Goal: Information Seeking & Learning: Learn about a topic

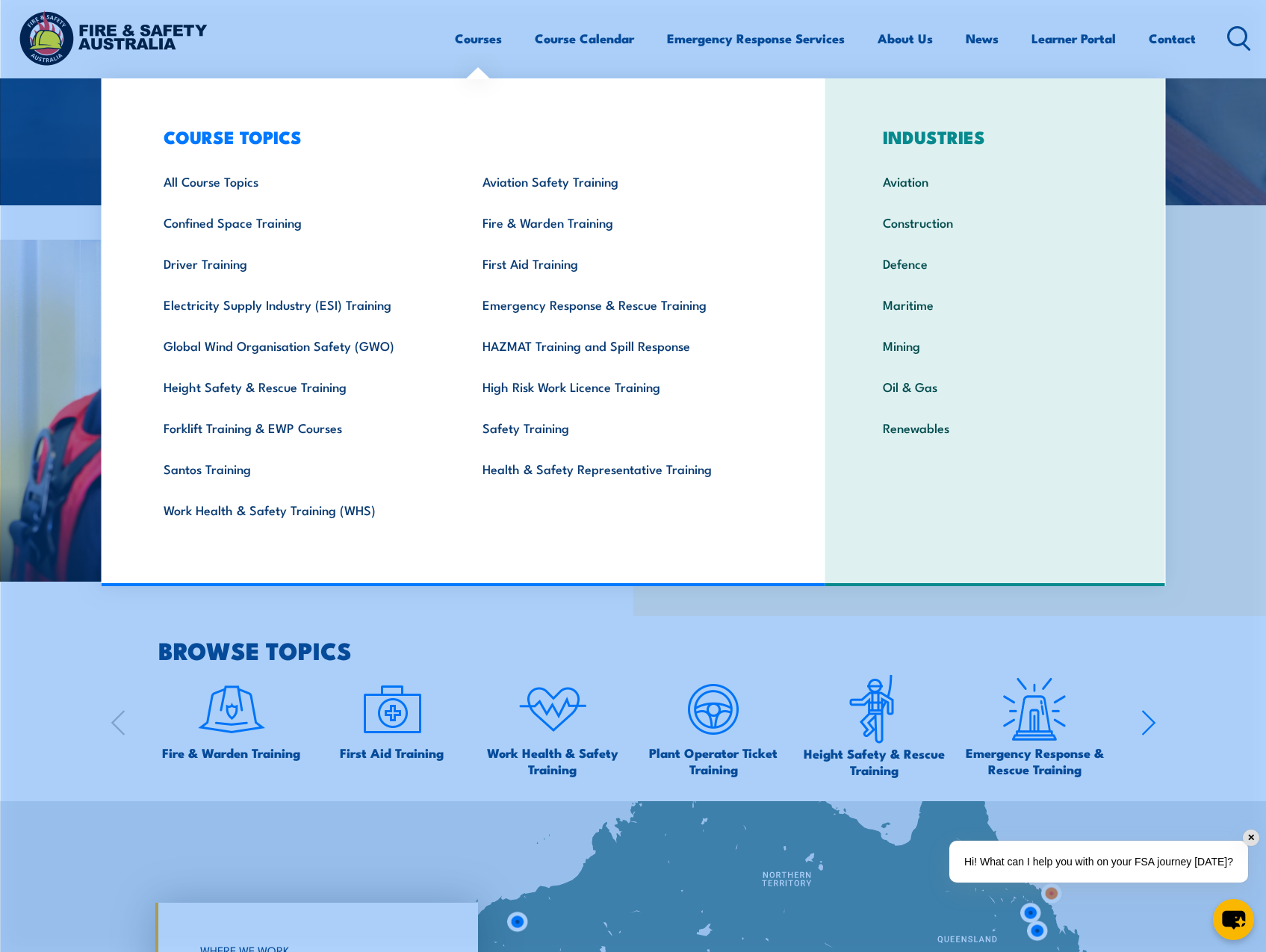
click at [535, 380] on link "High Risk Work Licence Training" at bounding box center [619, 386] width 319 height 41
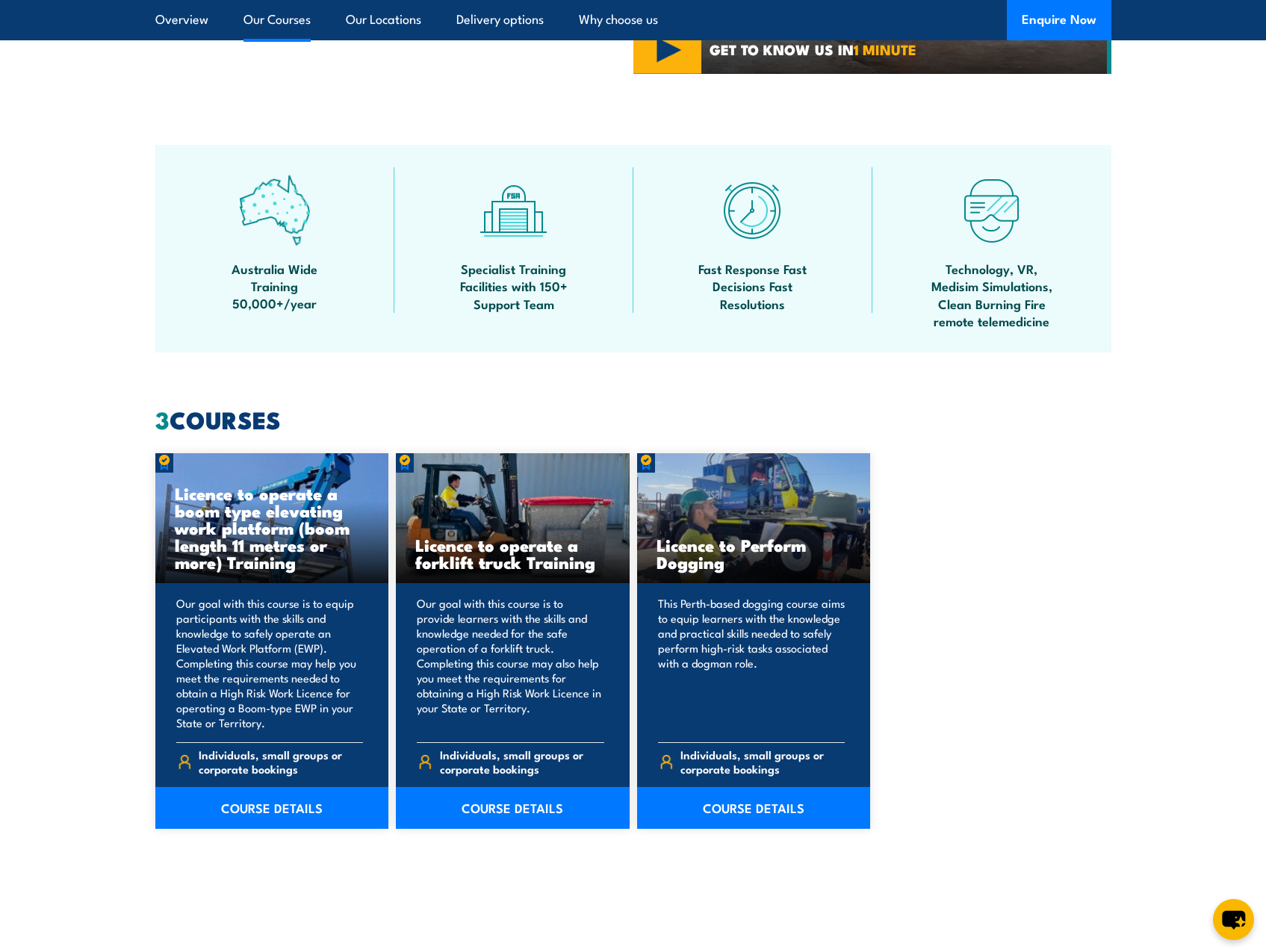
scroll to position [672, 0]
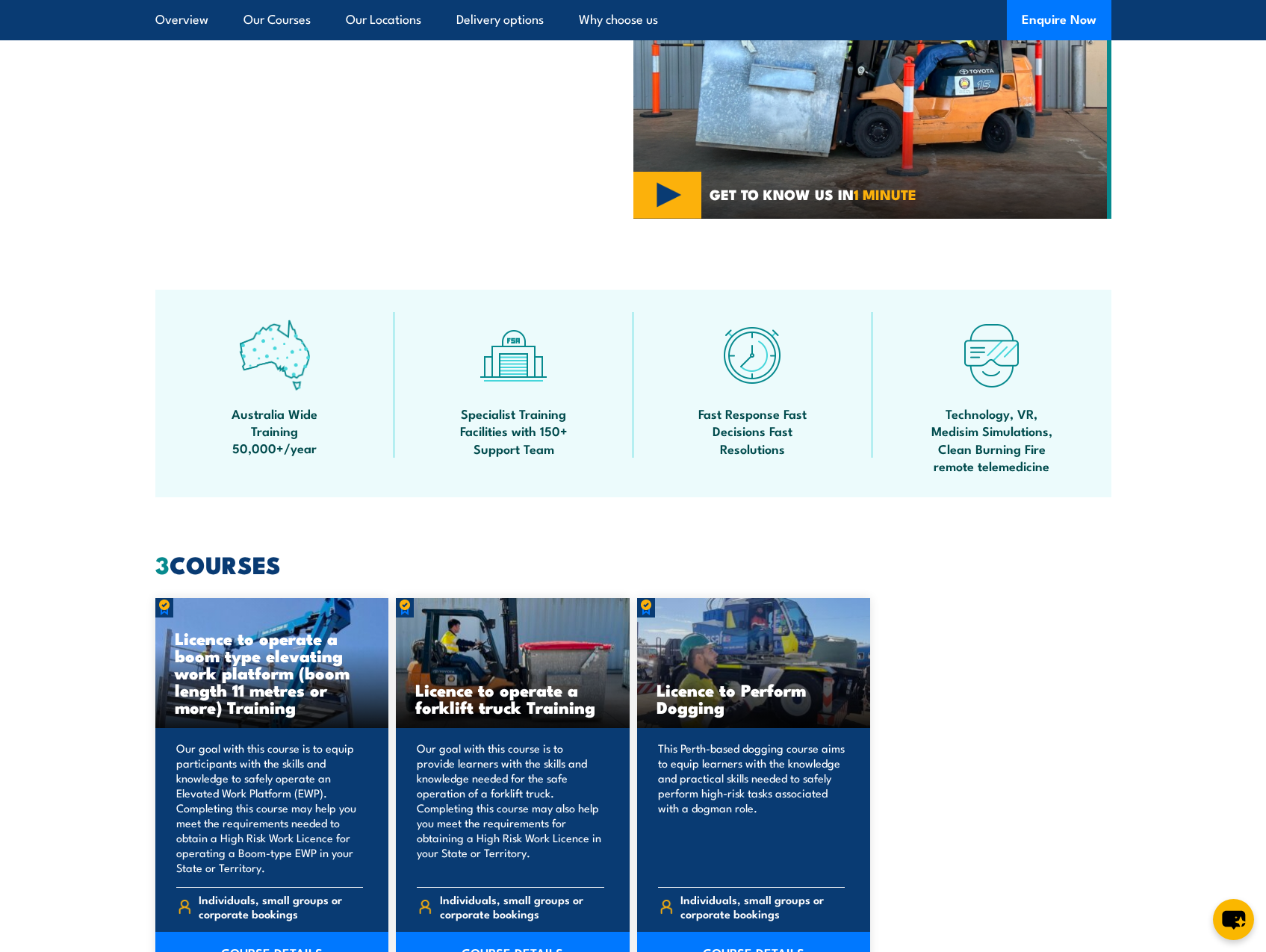
click at [272, 18] on link "Our Courses" at bounding box center [278, 20] width 68 height 40
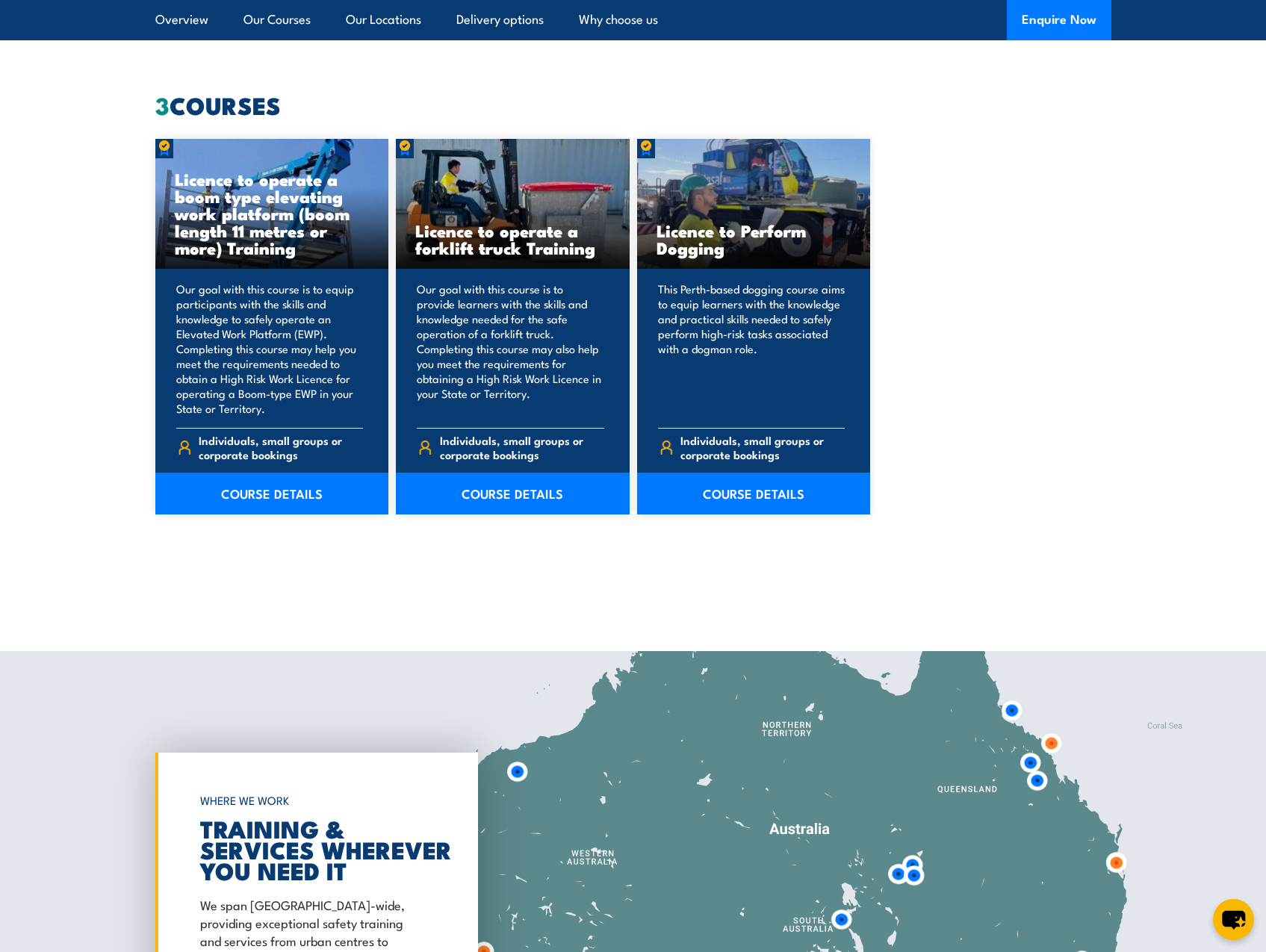
scroll to position [1133, 0]
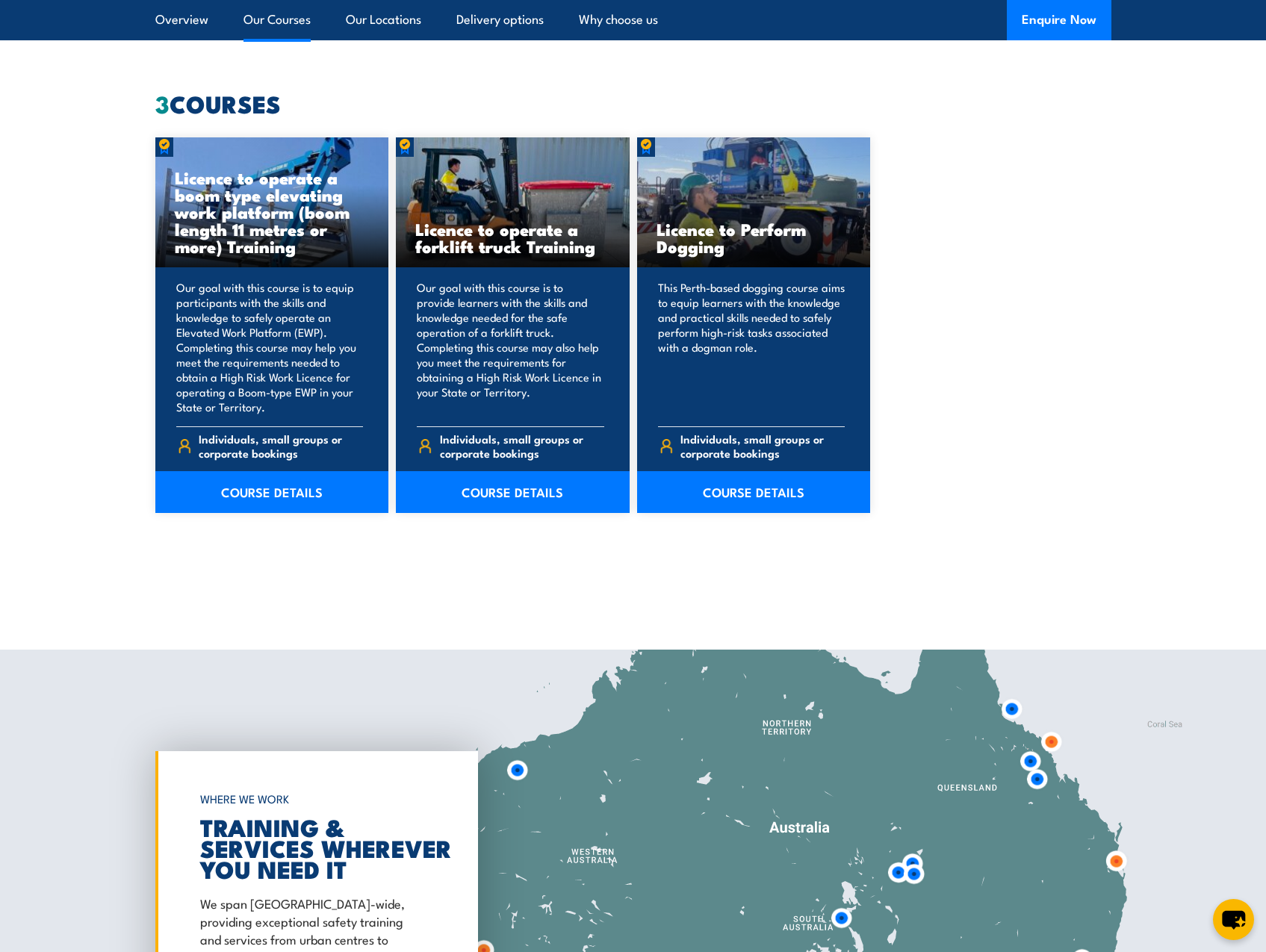
click at [280, 29] on link "Our Courses" at bounding box center [278, 20] width 68 height 40
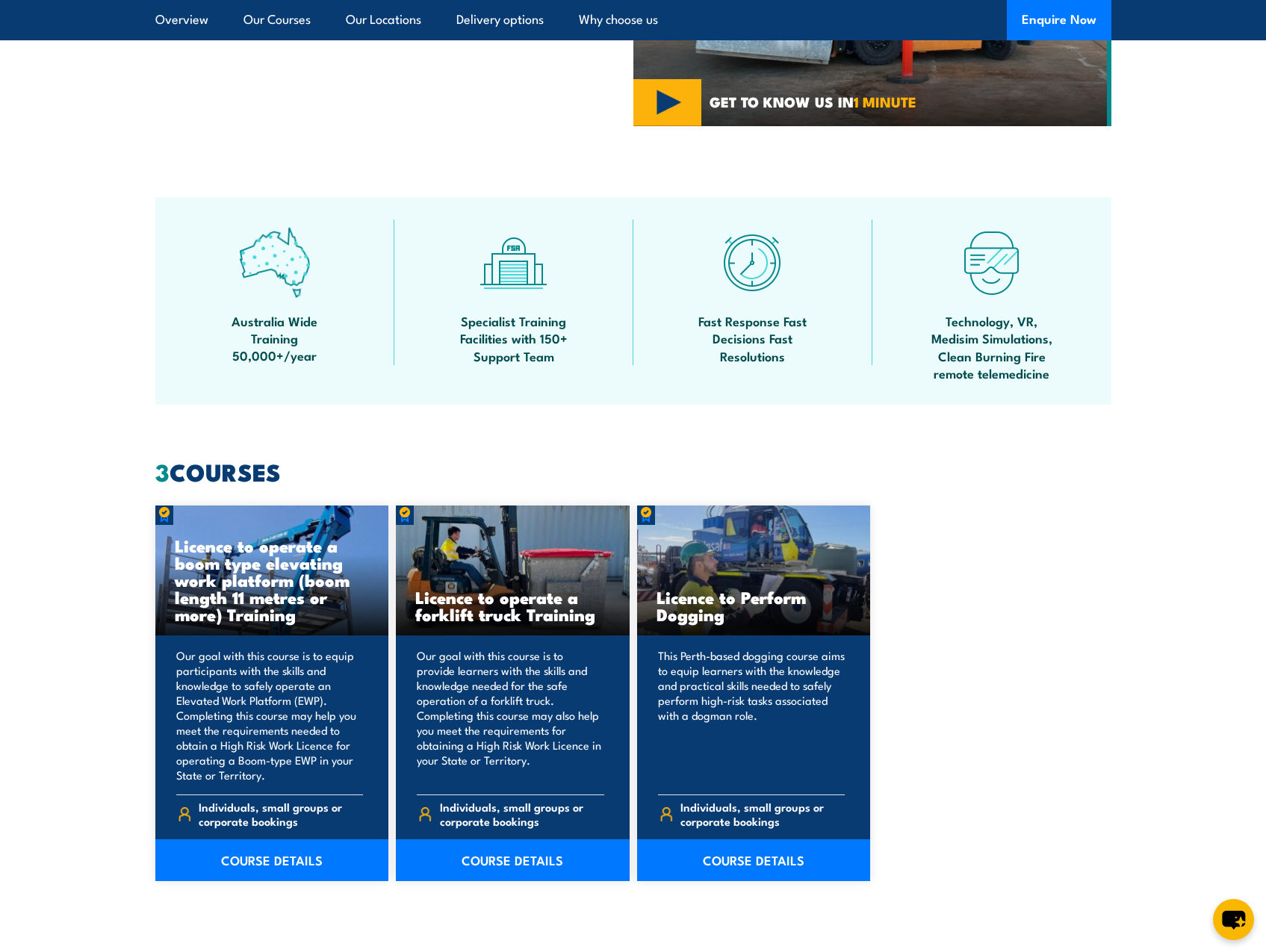
scroll to position [742, 0]
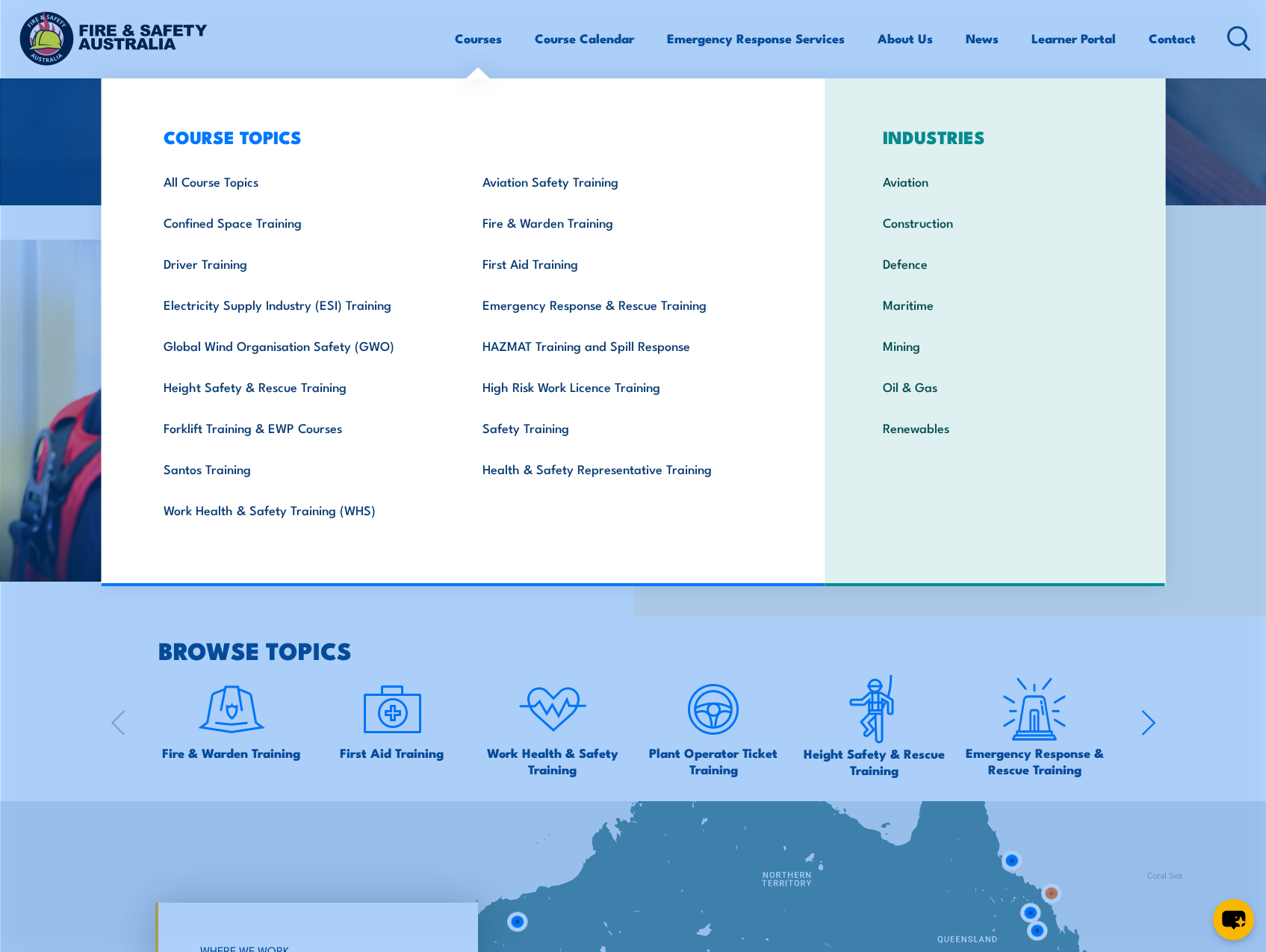
click at [469, 38] on link "Courses" at bounding box center [478, 39] width 47 height 40
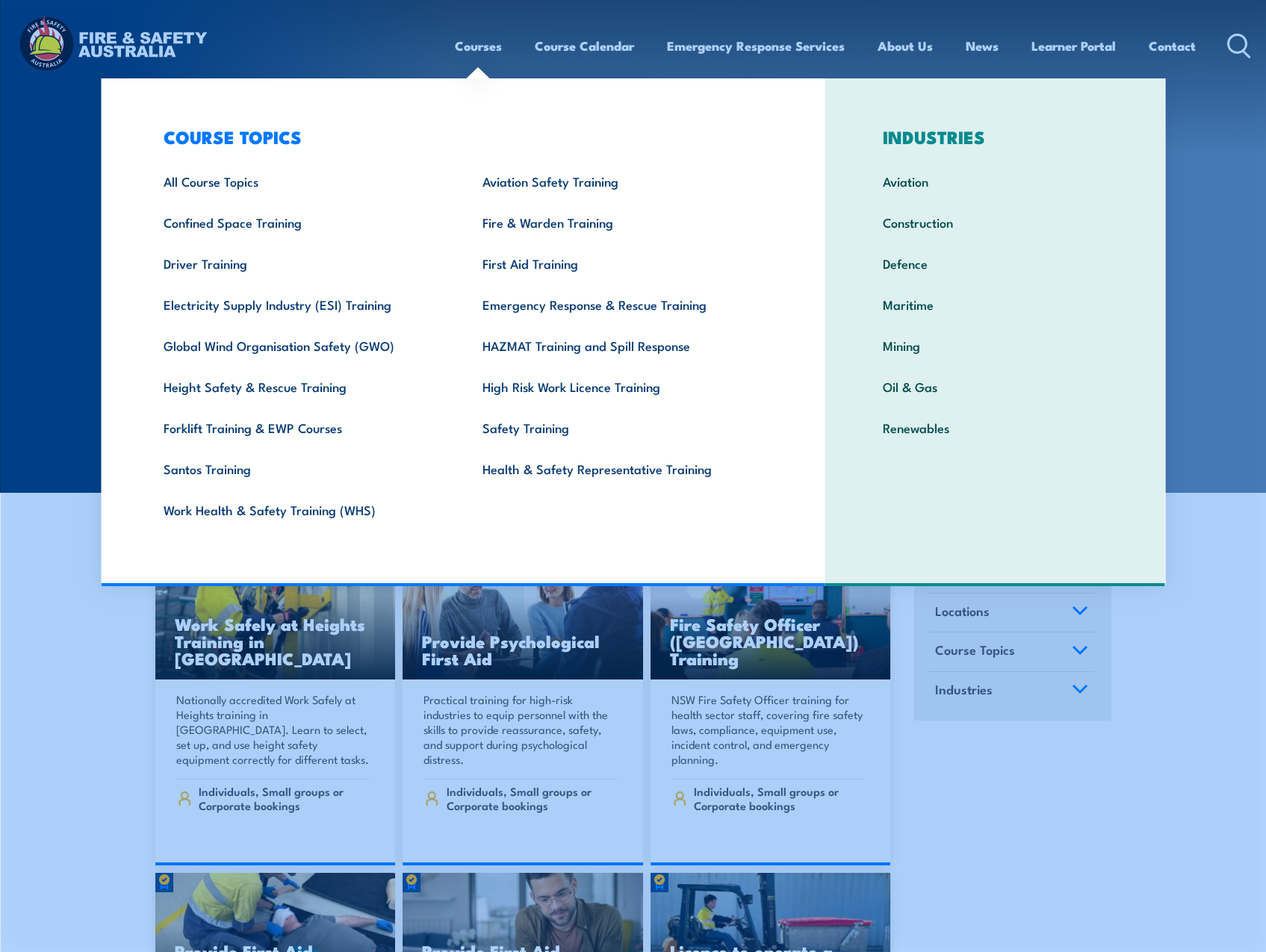
click at [471, 54] on link "Courses" at bounding box center [478, 46] width 47 height 40
click at [296, 388] on link "Height Safety & Rescue Training" at bounding box center [300, 386] width 319 height 41
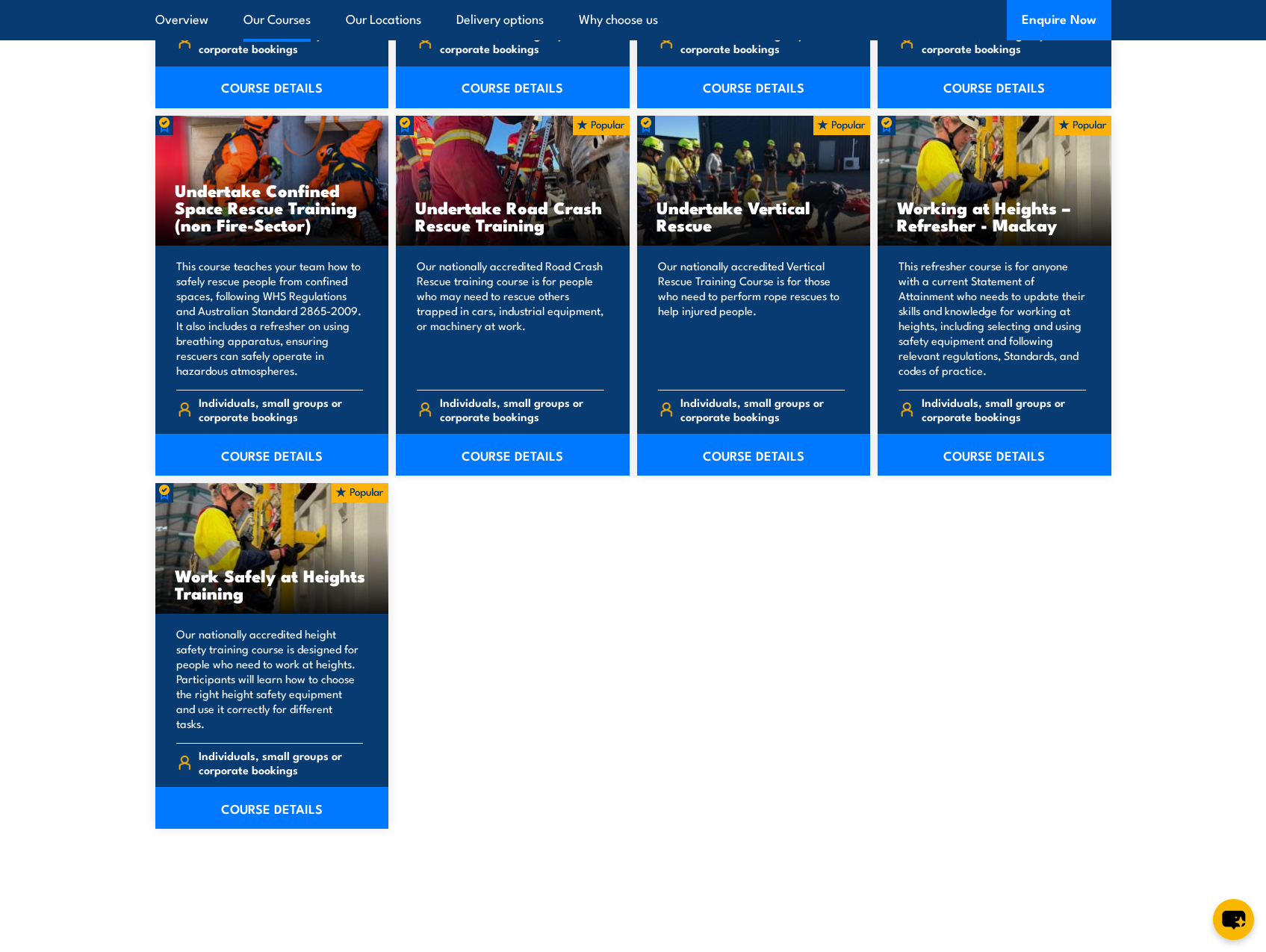
scroll to position [1569, 0]
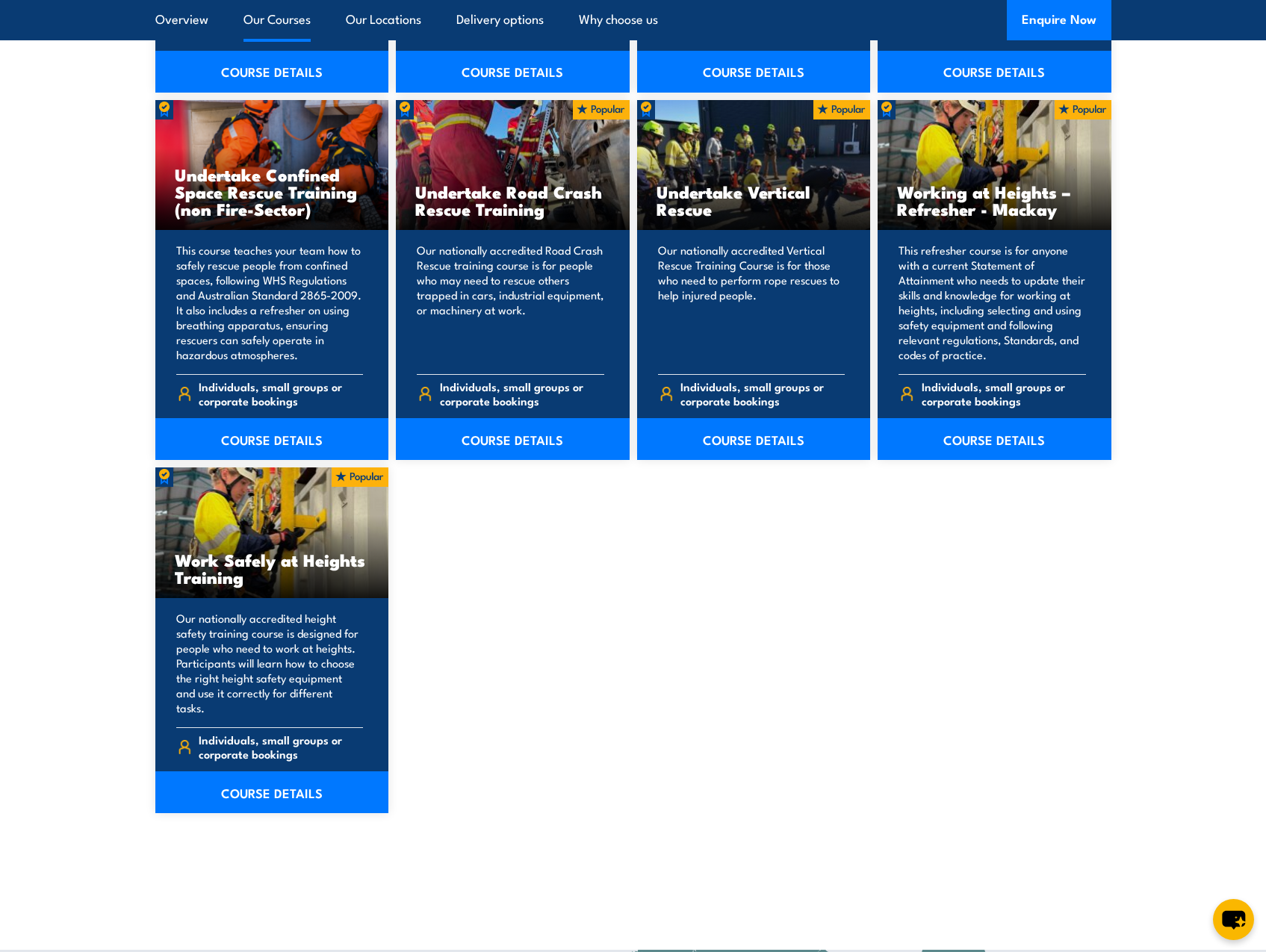
click at [269, 782] on link "COURSE DETAILS" at bounding box center [273, 792] width 234 height 42
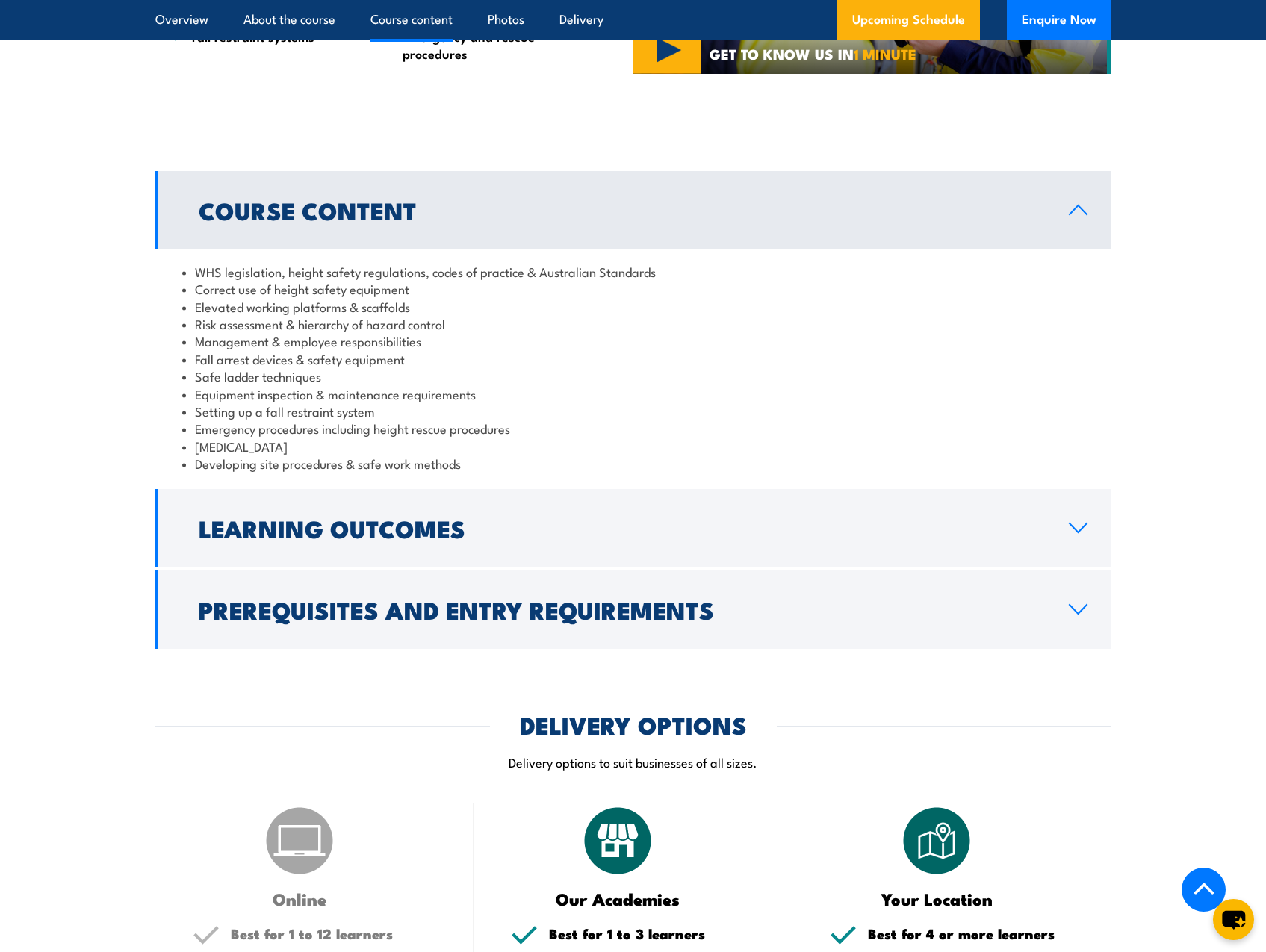
scroll to position [1120, 0]
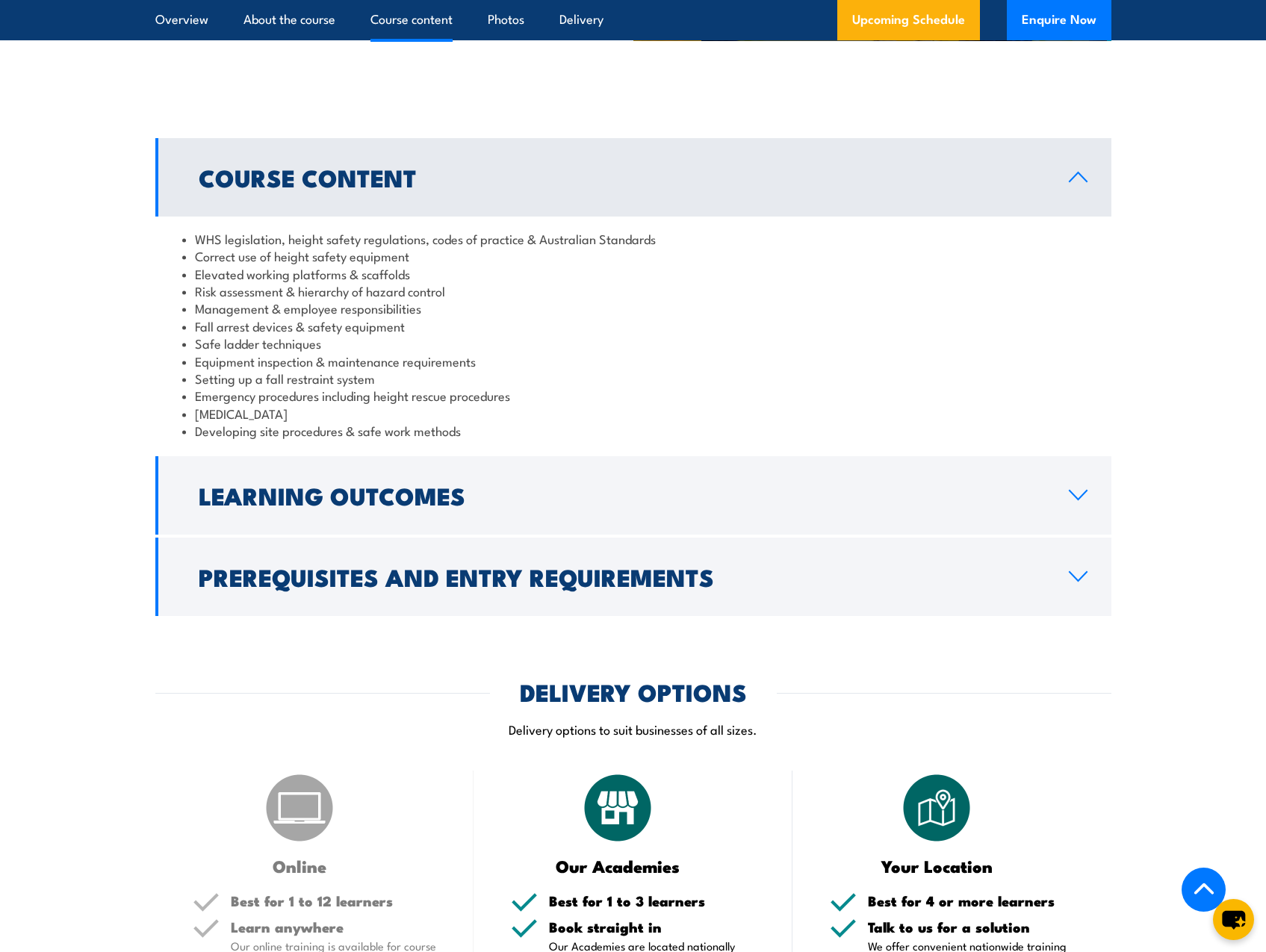
click at [323, 495] on h2 "Learning Outcomes" at bounding box center [622, 495] width 847 height 21
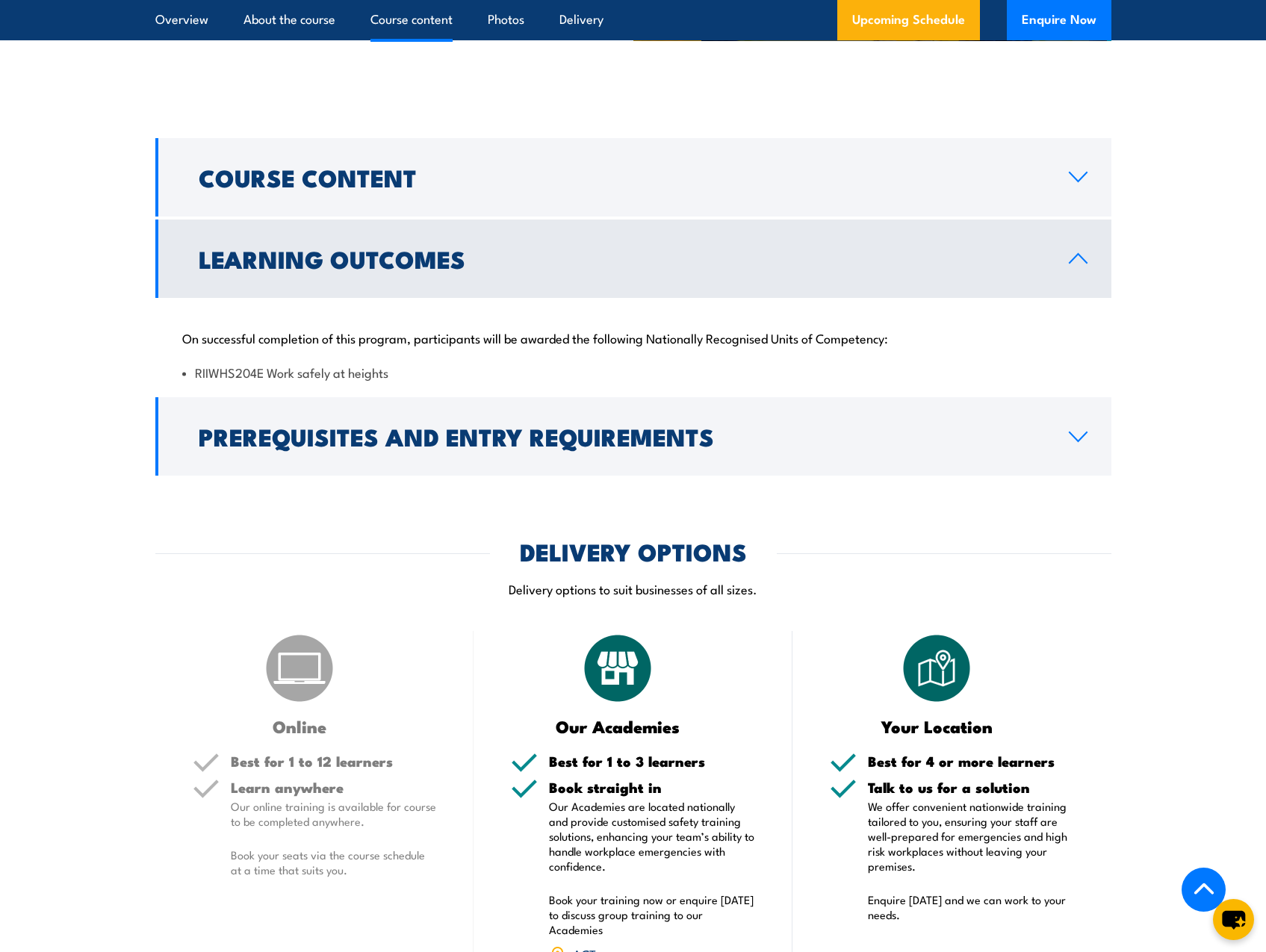
click at [341, 437] on h2 "Prerequisites and Entry Requirements" at bounding box center [622, 436] width 847 height 21
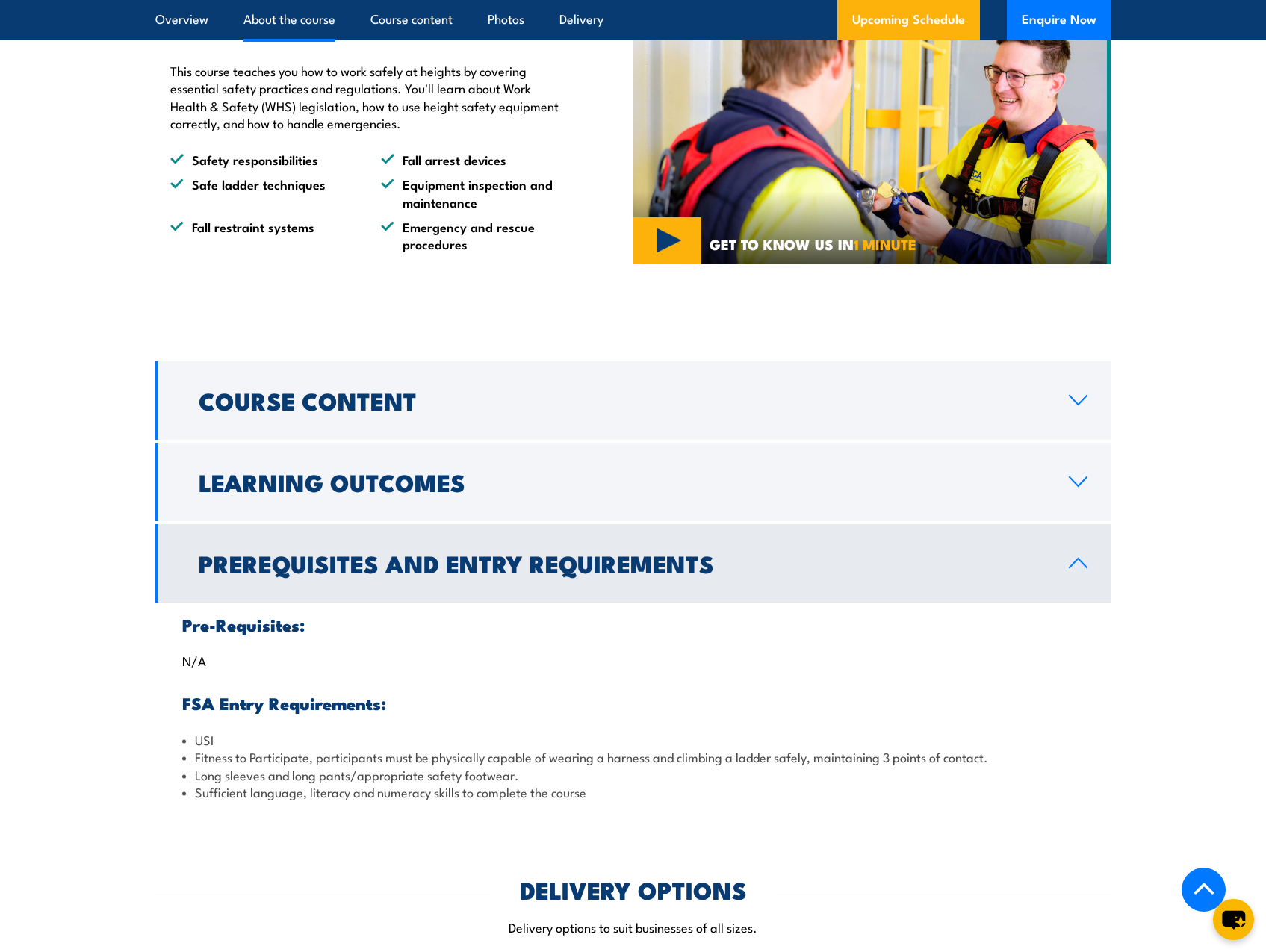
scroll to position [672, 0]
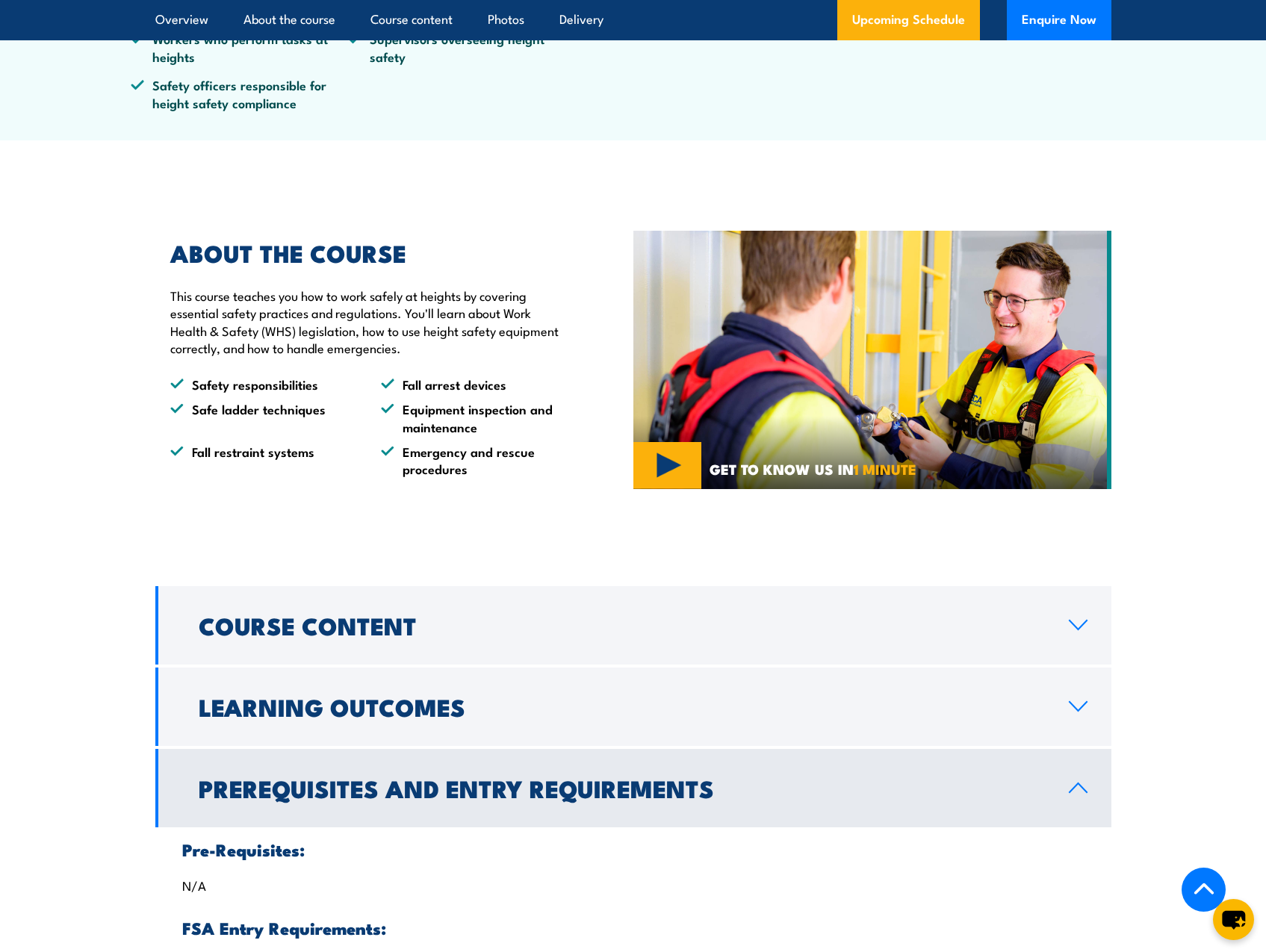
click at [325, 614] on h2 "Course Content" at bounding box center [622, 624] width 847 height 21
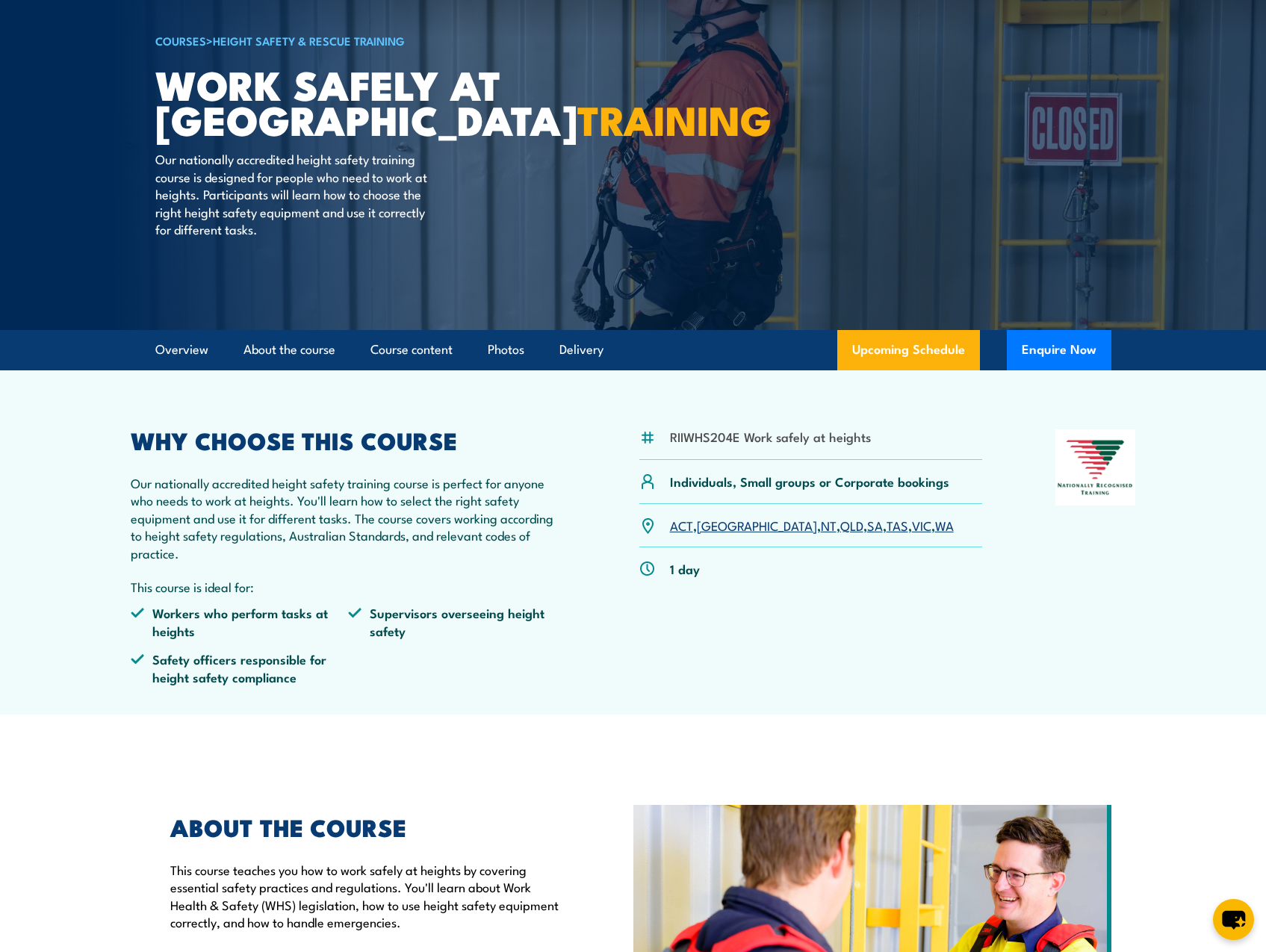
scroll to position [0, 0]
